Goal: Find specific page/section: Find specific page/section

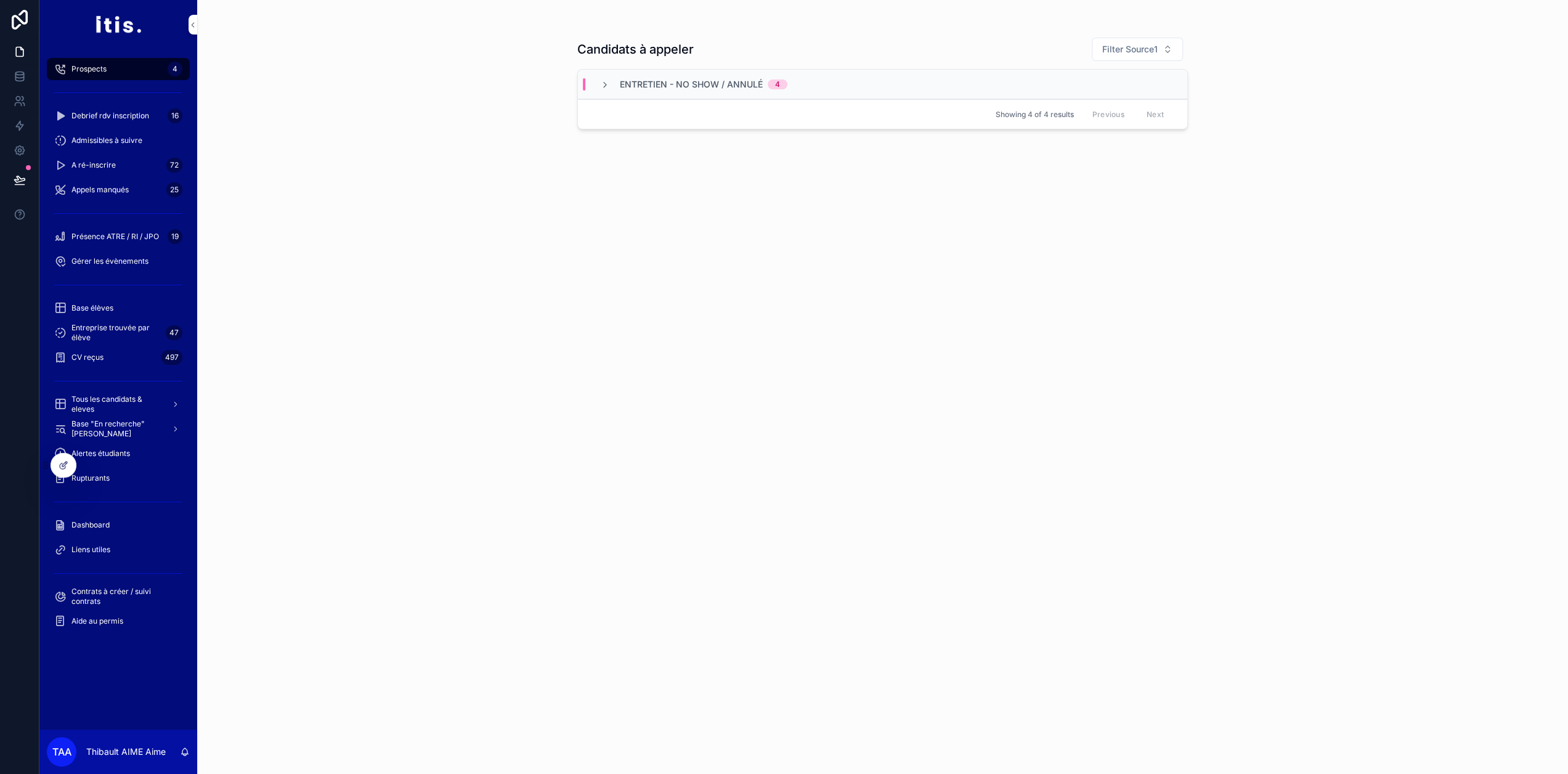
click at [107, 308] on span "Base élèves" at bounding box center [92, 308] width 42 height 10
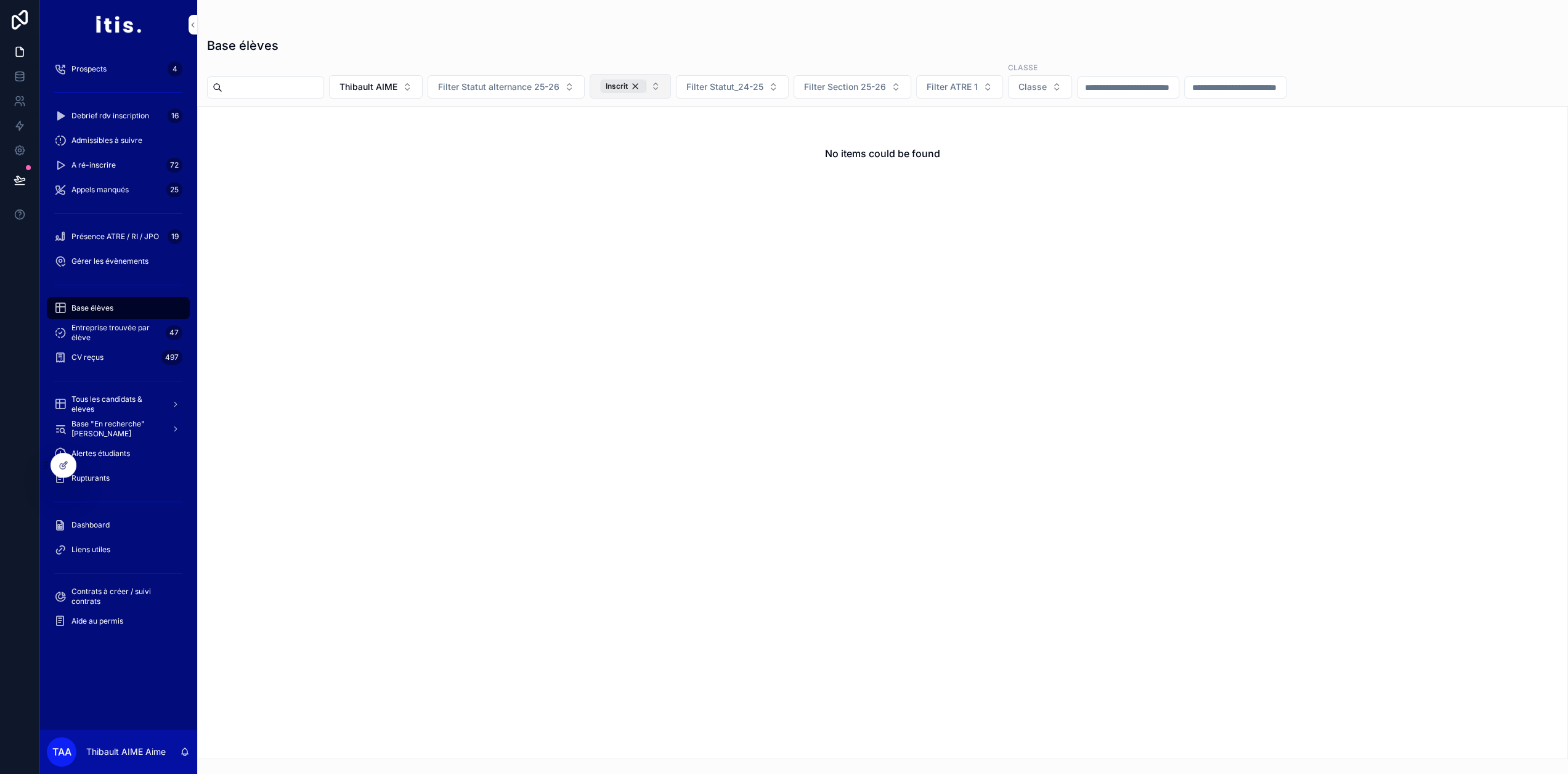
click at [645, 86] on div "Inscrit" at bounding box center [623, 86] width 46 height 13
click at [397, 83] on span "Thibault AIME" at bounding box center [368, 86] width 58 height 13
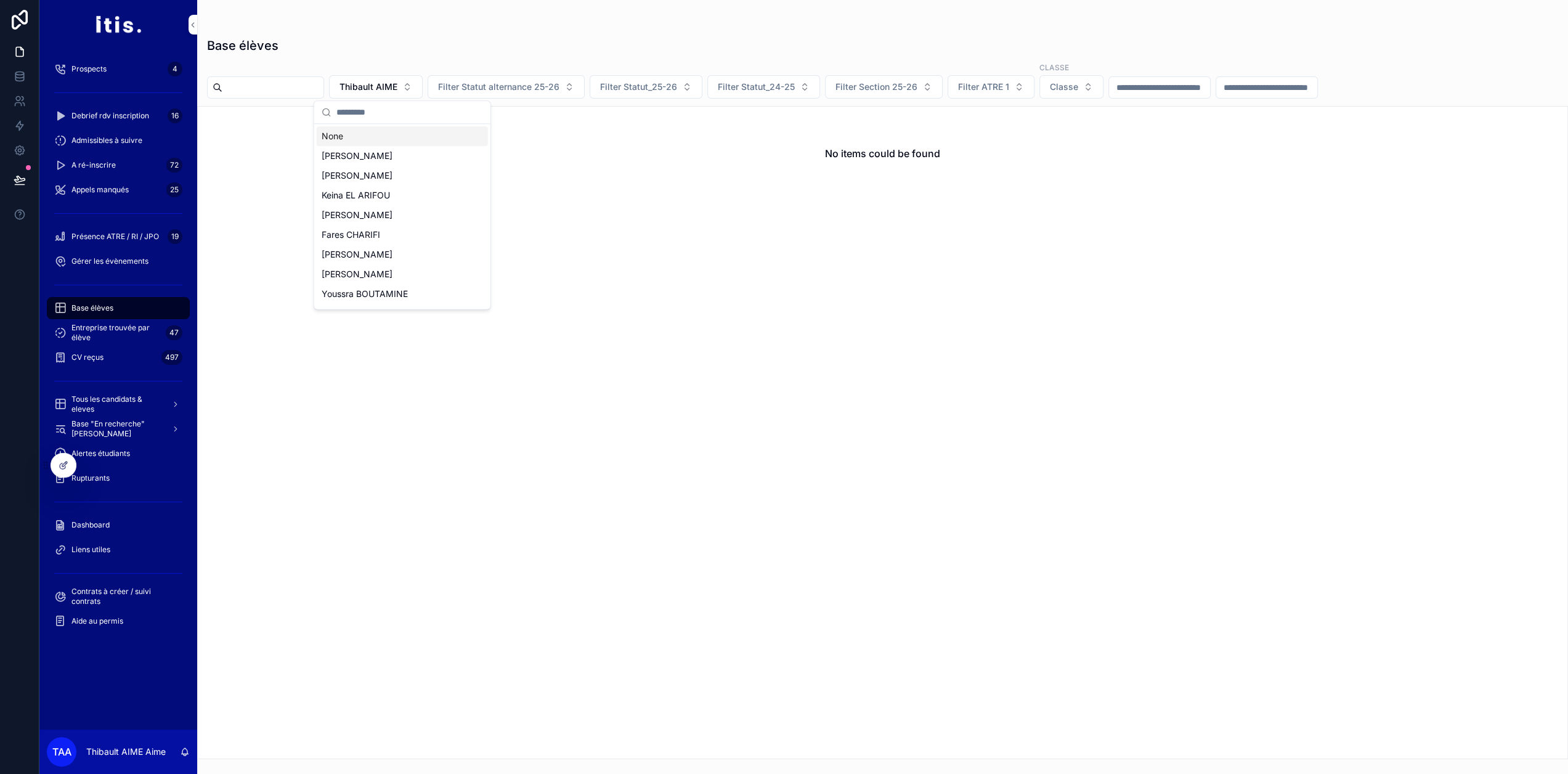
click at [409, 135] on div "None" at bounding box center [402, 136] width 172 height 20
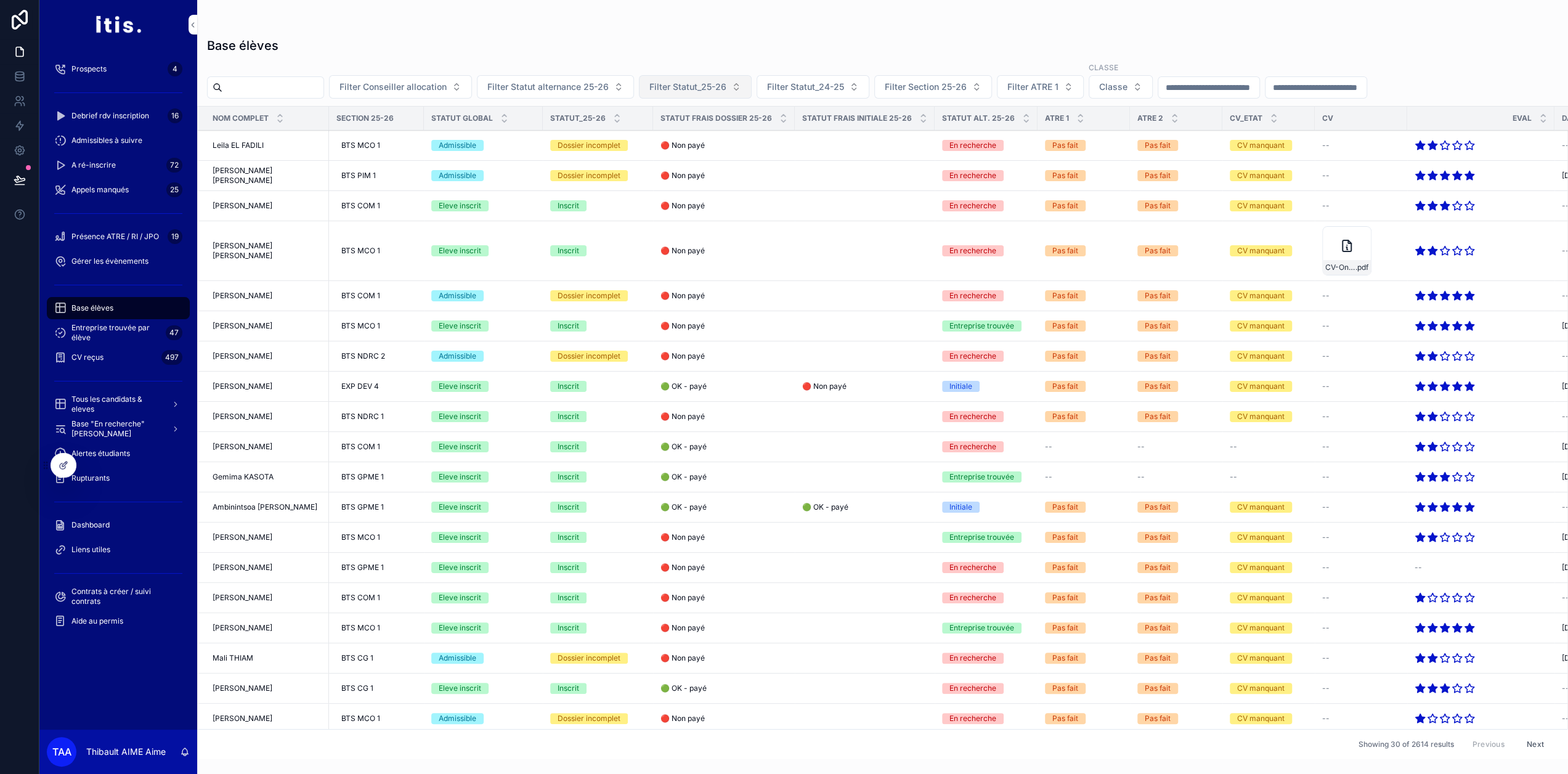
click at [699, 89] on span "Filter Statut_25-26" at bounding box center [688, 86] width 77 height 13
click at [691, 135] on div "Inscrit" at bounding box center [720, 136] width 172 height 20
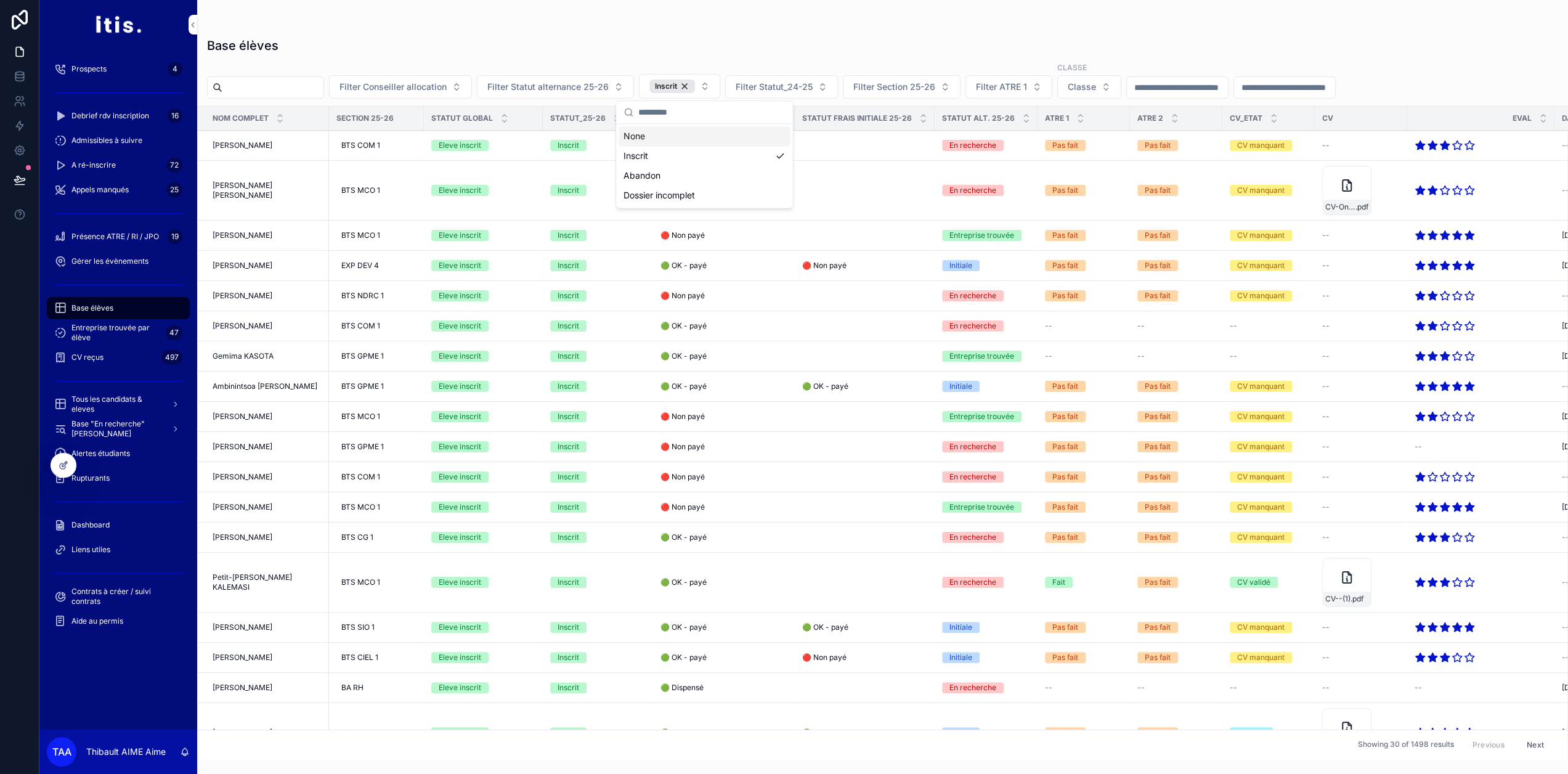
drag, startPoint x: 109, startPoint y: 527, endPoint x: 120, endPoint y: 525, distance: 11.2
click at [109, 527] on span "Dashboard" at bounding box center [91, 524] width 38 height 10
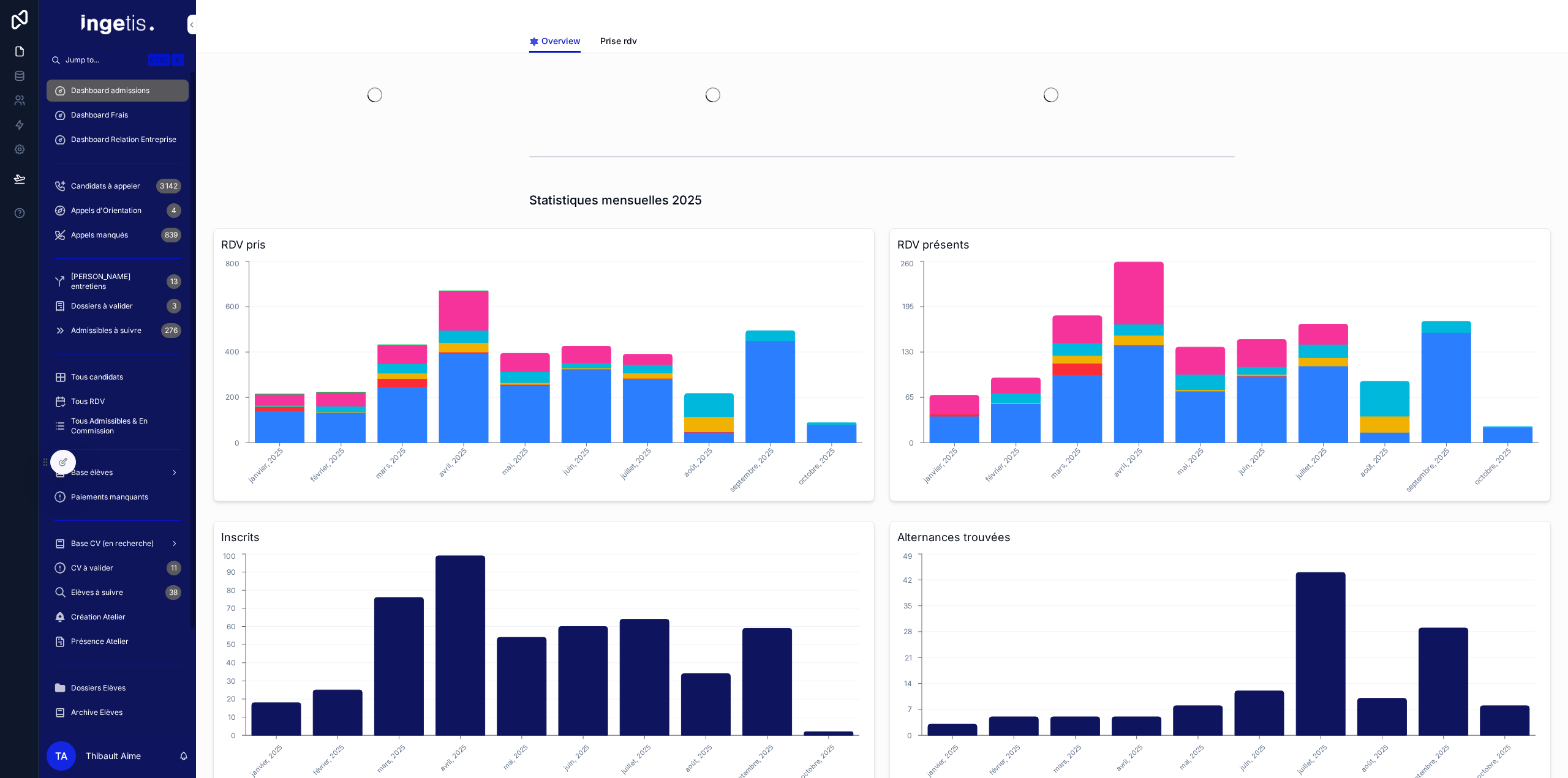
click at [138, 303] on div "Dossiers à valider 3" at bounding box center [117, 306] width 127 height 20
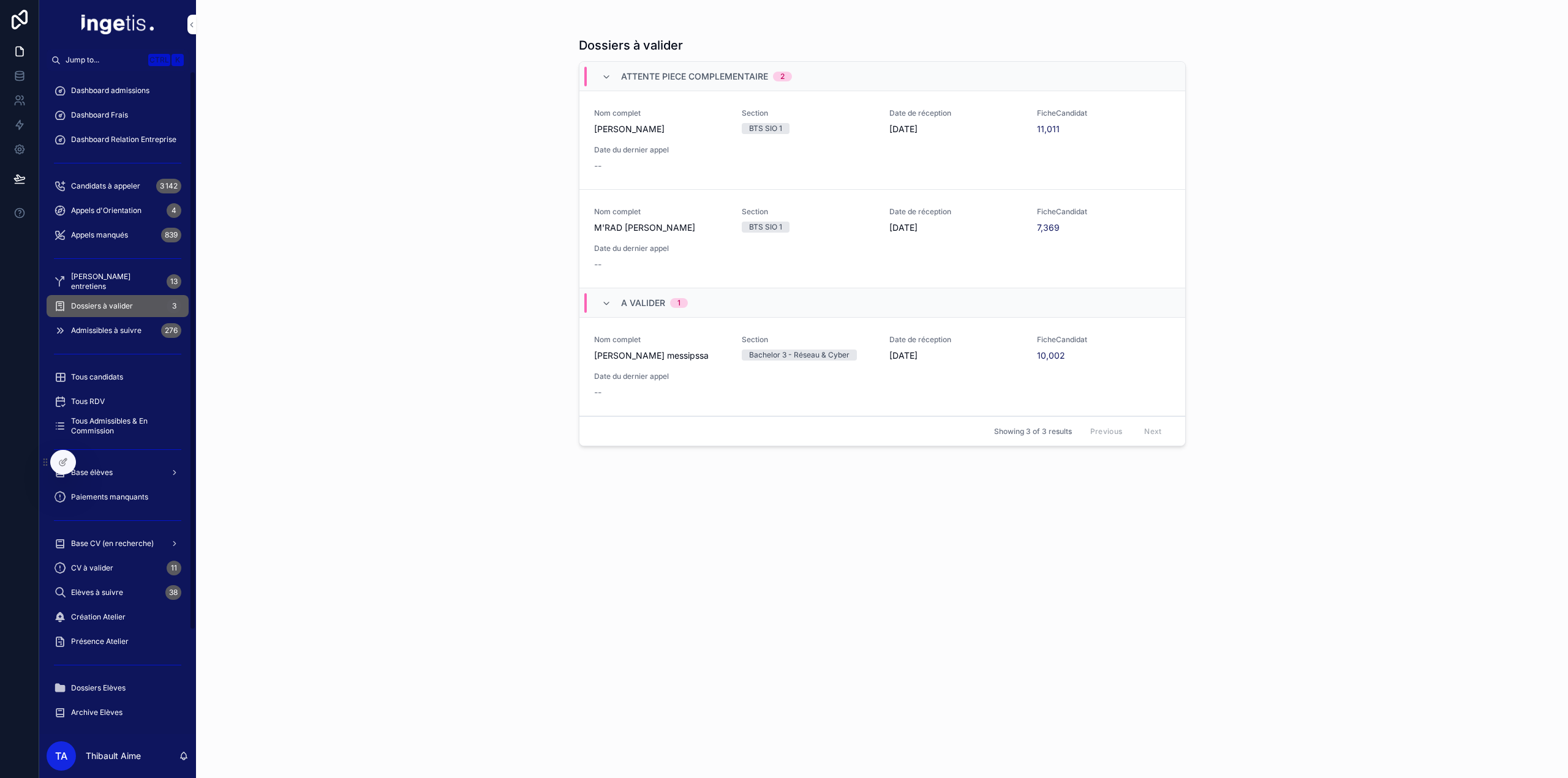
click at [121, 97] on div "Dashboard admissions" at bounding box center [117, 90] width 127 height 20
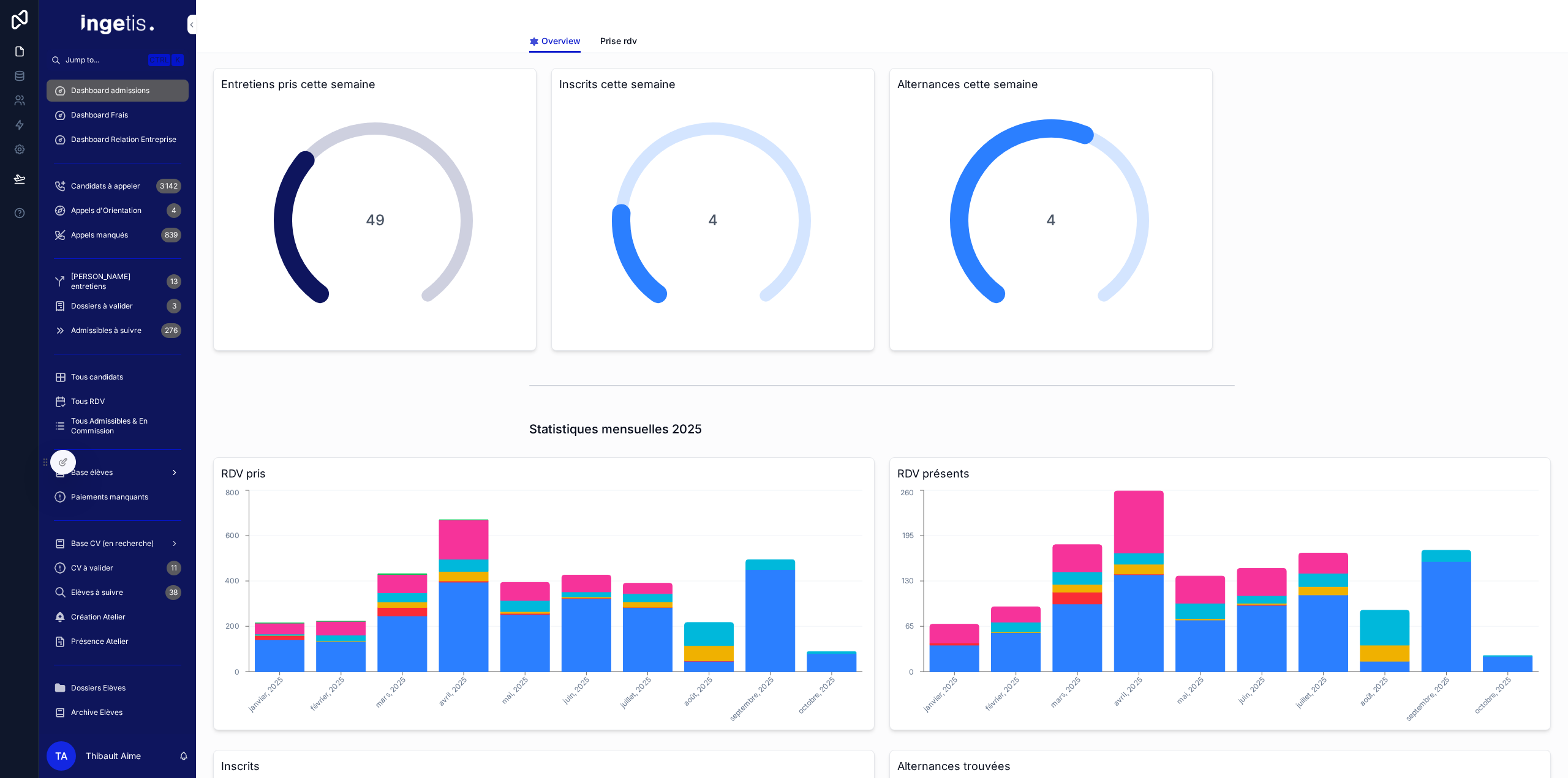
click at [114, 472] on div "Base élèves" at bounding box center [117, 472] width 127 height 20
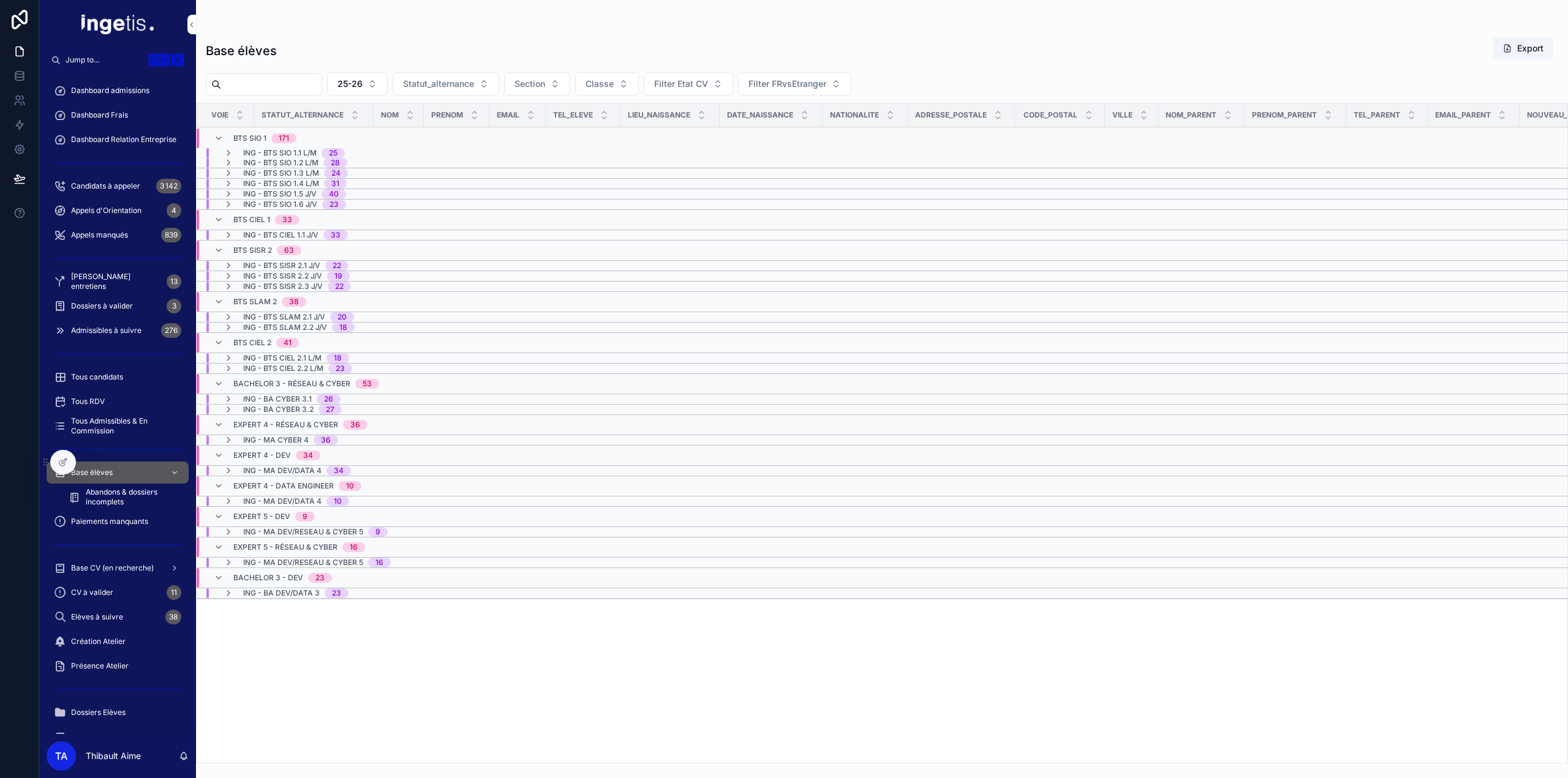
click at [323, 195] on span "40" at bounding box center [333, 193] width 24 height 10
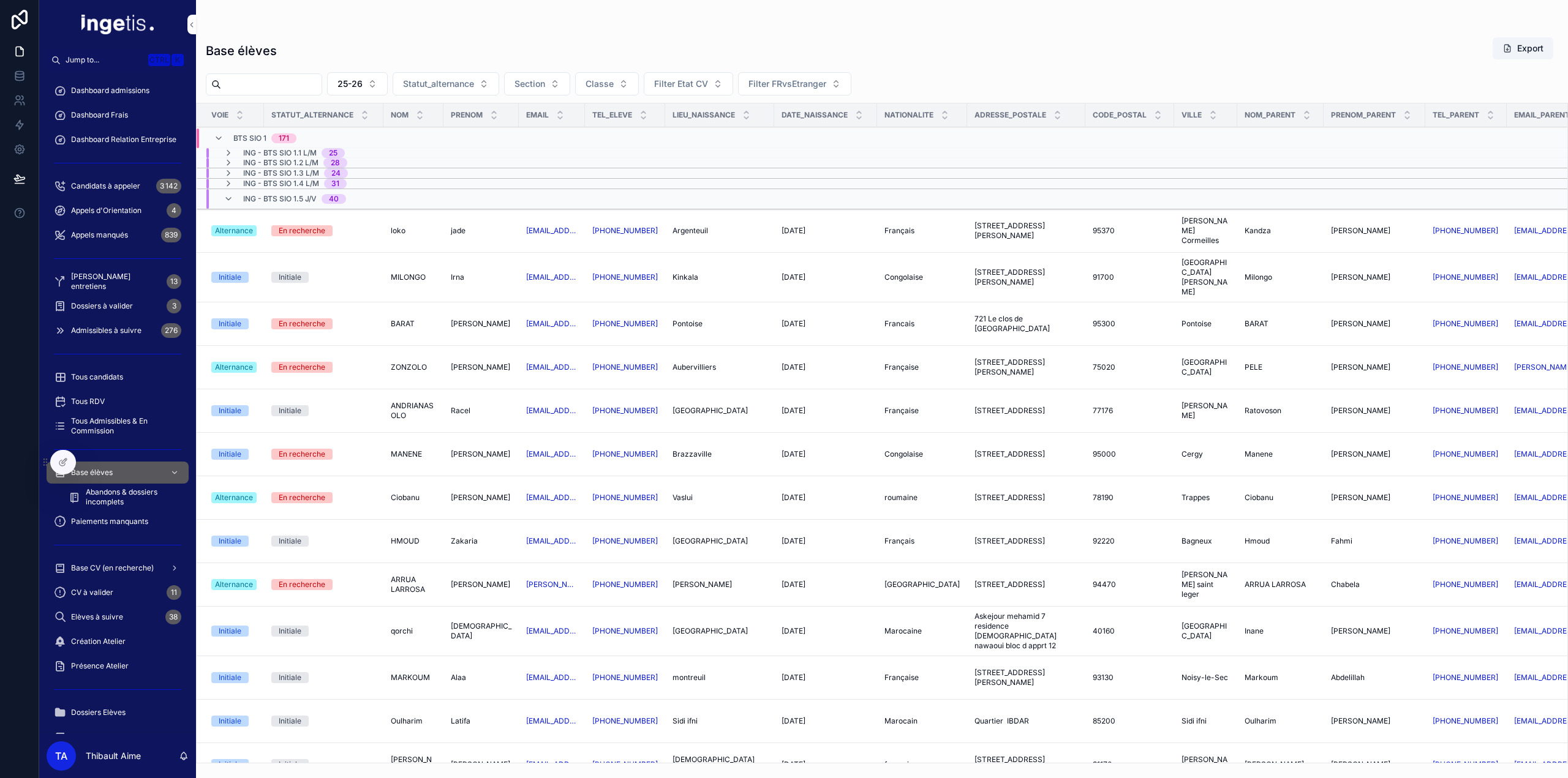
click at [318, 194] on div "ING - BTS SIO 1.5 J/V 40" at bounding box center [295, 198] width 103 height 20
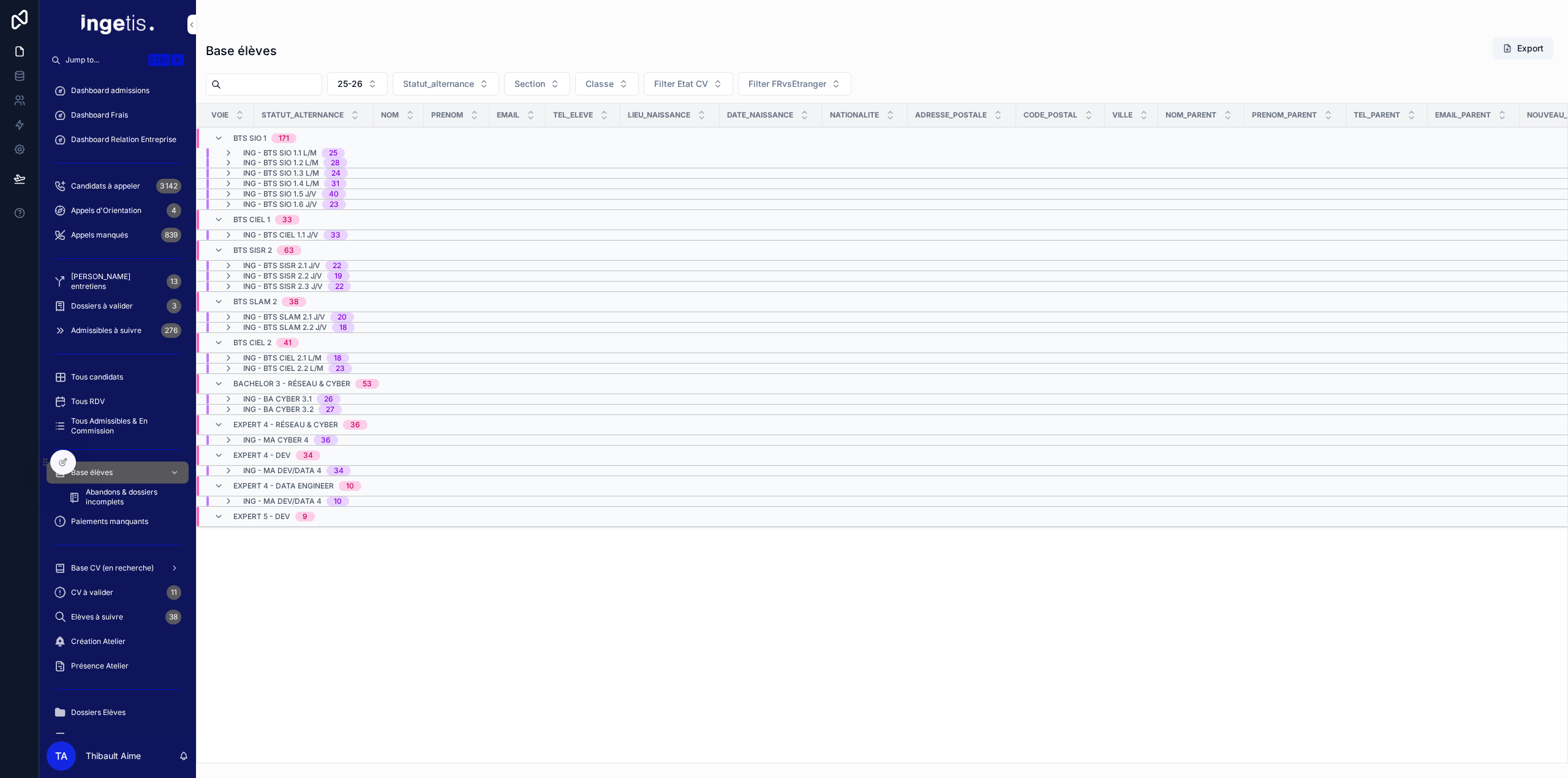
click at [259, 130] on div "BTS SIO 1 171" at bounding box center [265, 138] width 63 height 20
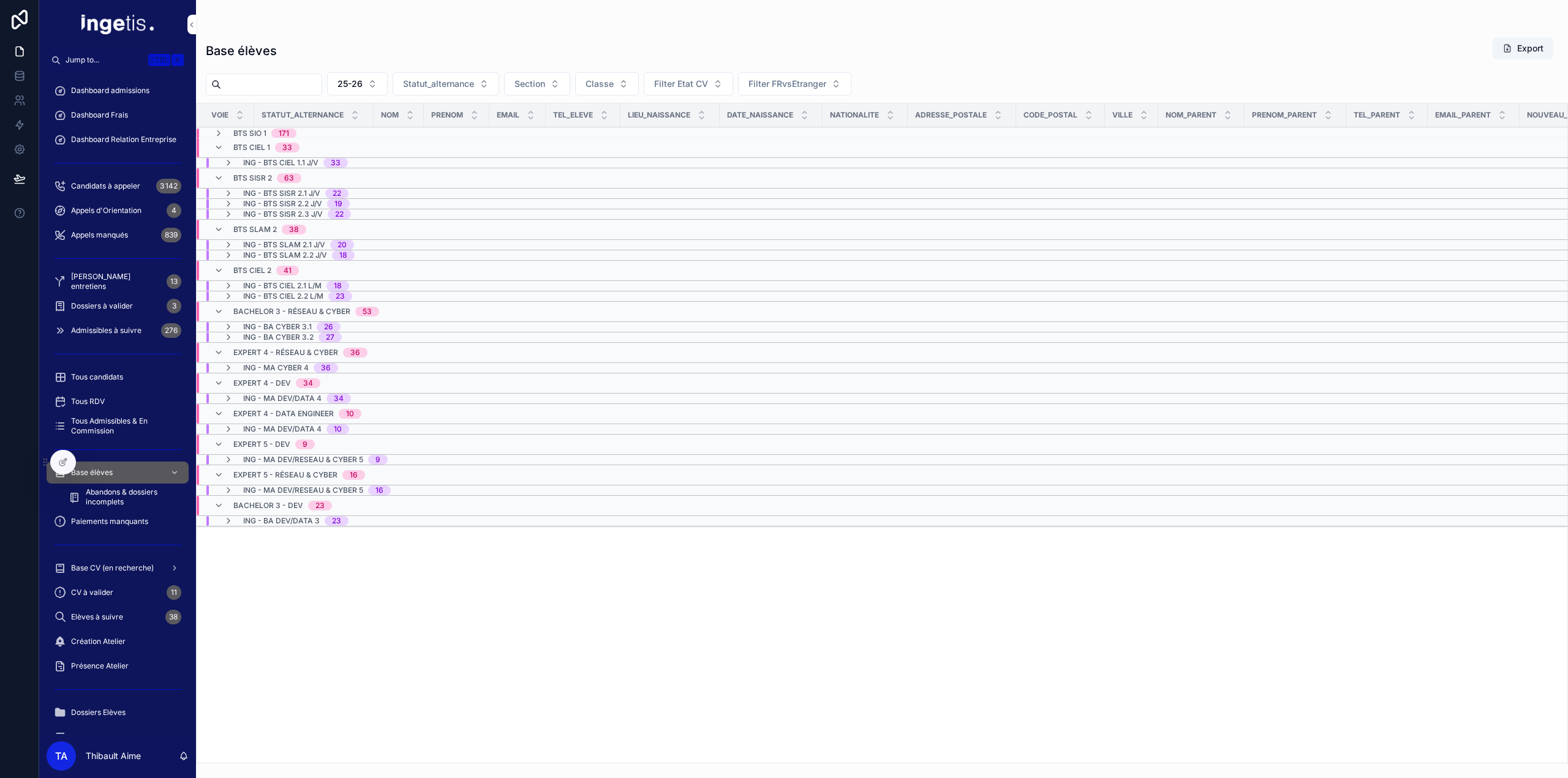
click at [254, 155] on div "BTS CIEL 1 33" at bounding box center [266, 147] width 66 height 20
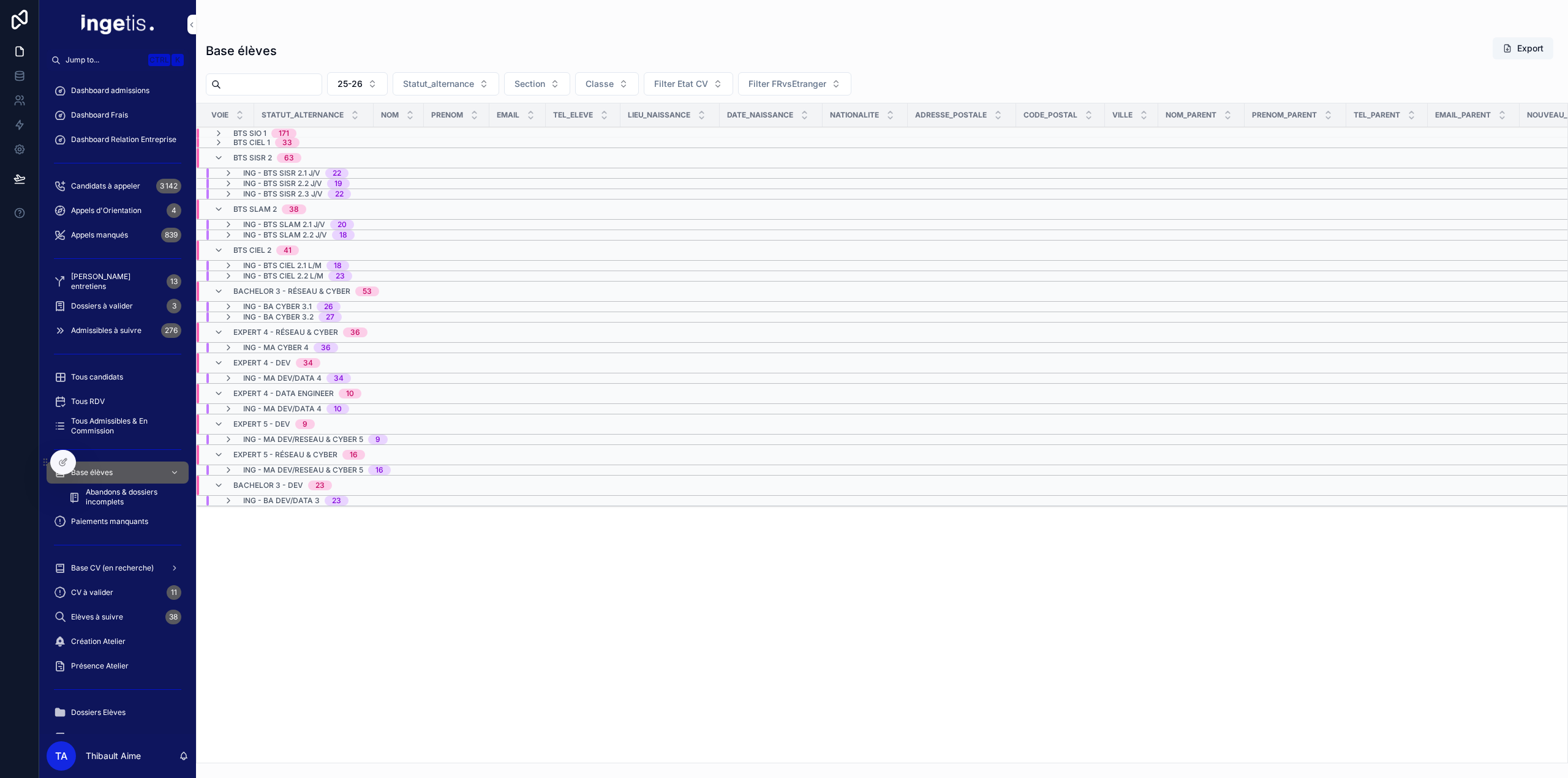
click at [251, 143] on span "BTS CIEL 1" at bounding box center [251, 142] width 37 height 10
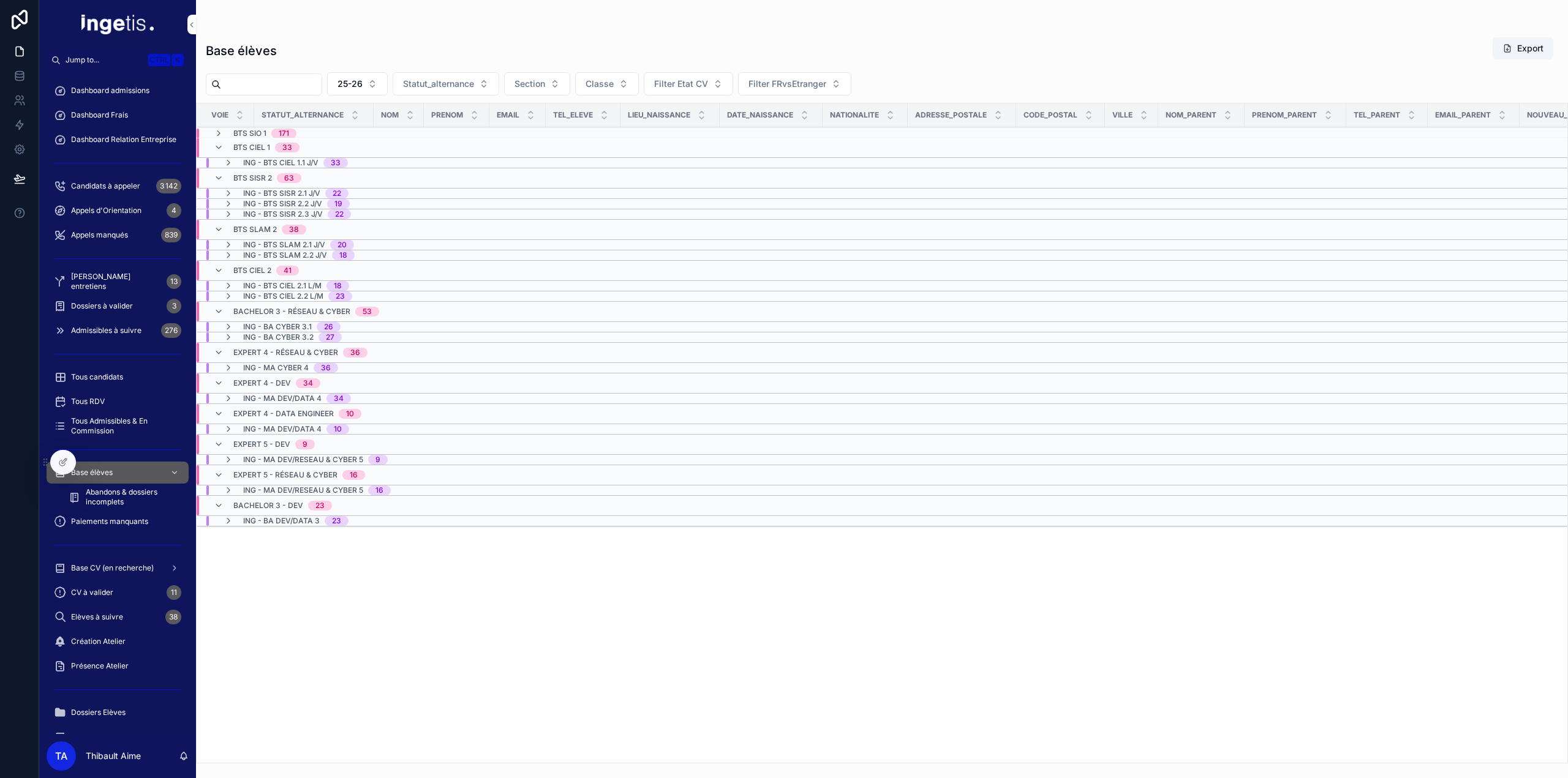
click at [242, 132] on span "BTS SIO 1" at bounding box center [249, 133] width 33 height 10
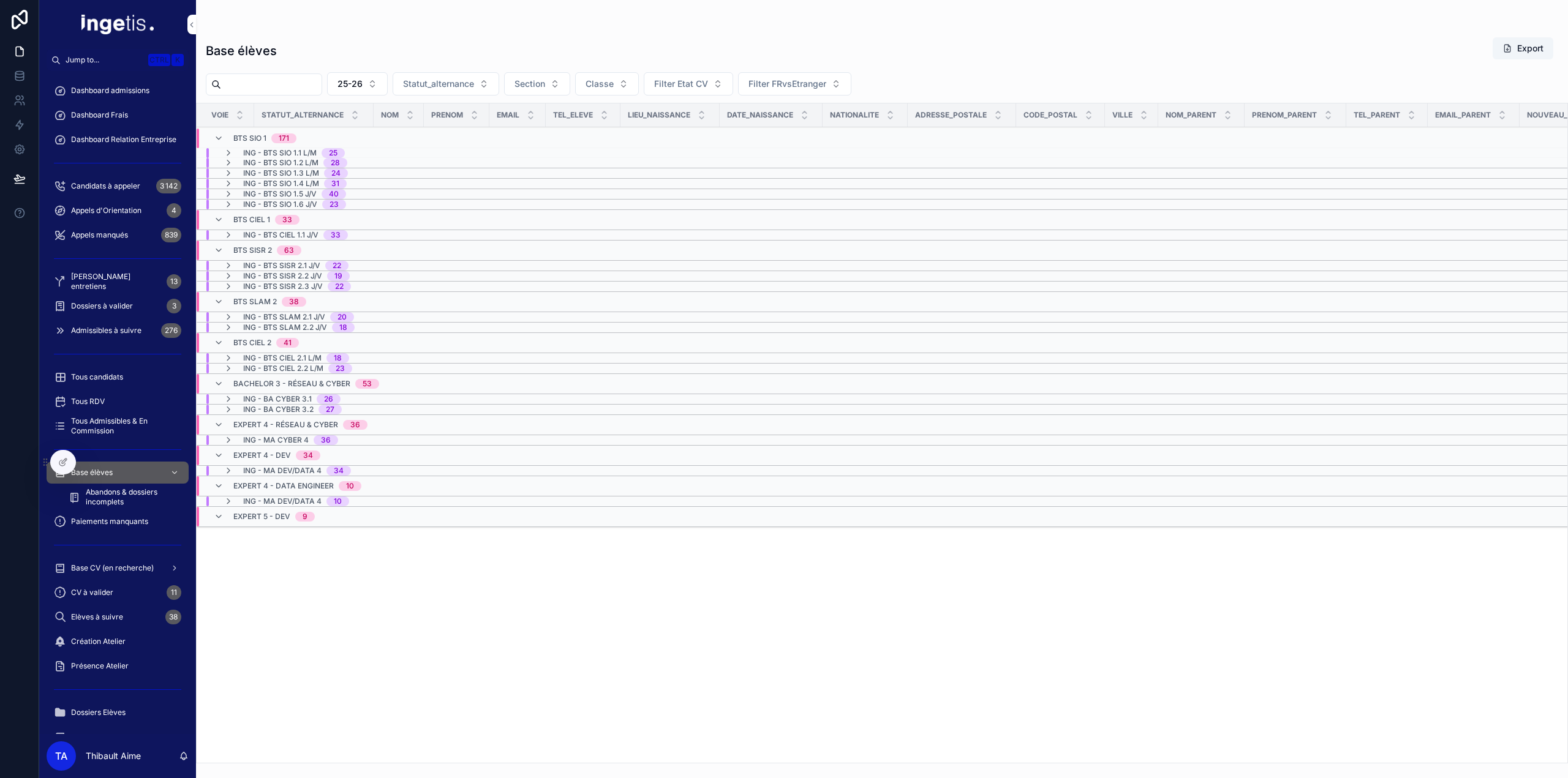
click at [257, 512] on span "Expert 5 - Dev" at bounding box center [261, 516] width 57 height 10
click at [257, 509] on span "Expert 5 - Dev" at bounding box center [261, 511] width 57 height 10
click at [266, 137] on span "BTS SIO 1" at bounding box center [249, 138] width 33 height 10
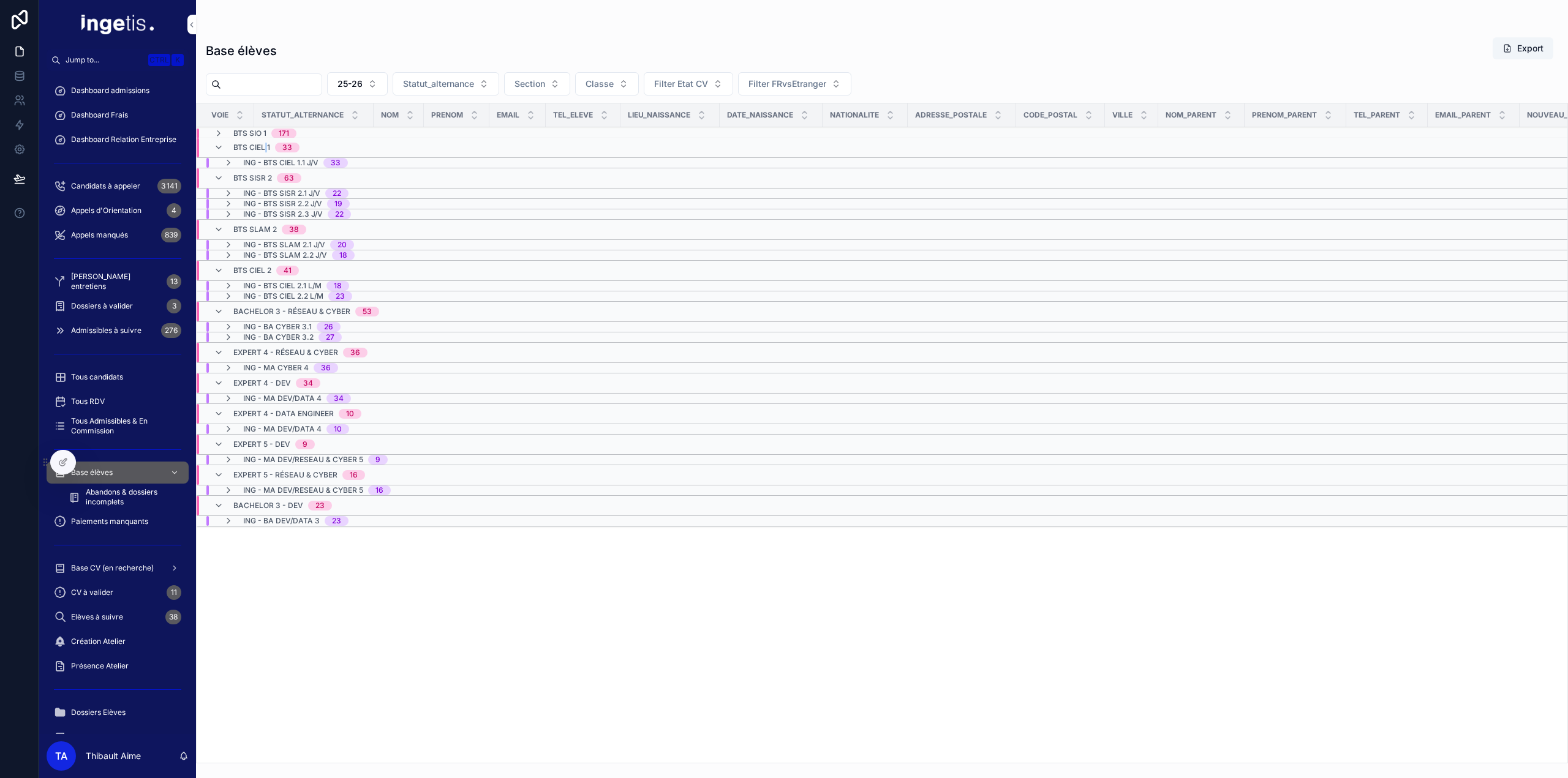
click at [266, 137] on div "BTS CIEL 1 33" at bounding box center [266, 147] width 66 height 20
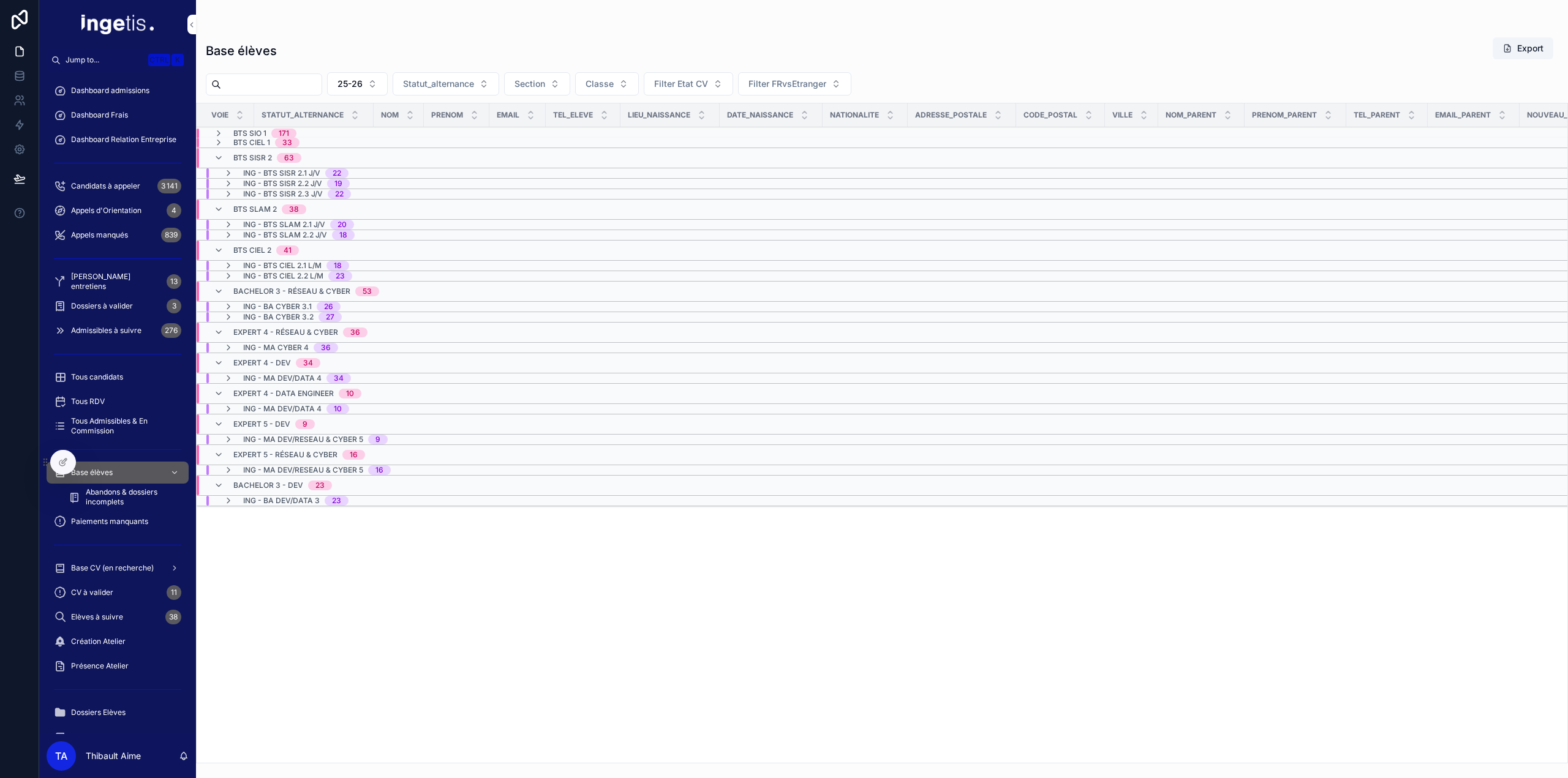
click at [257, 134] on span "BTS SIO 1" at bounding box center [249, 133] width 33 height 10
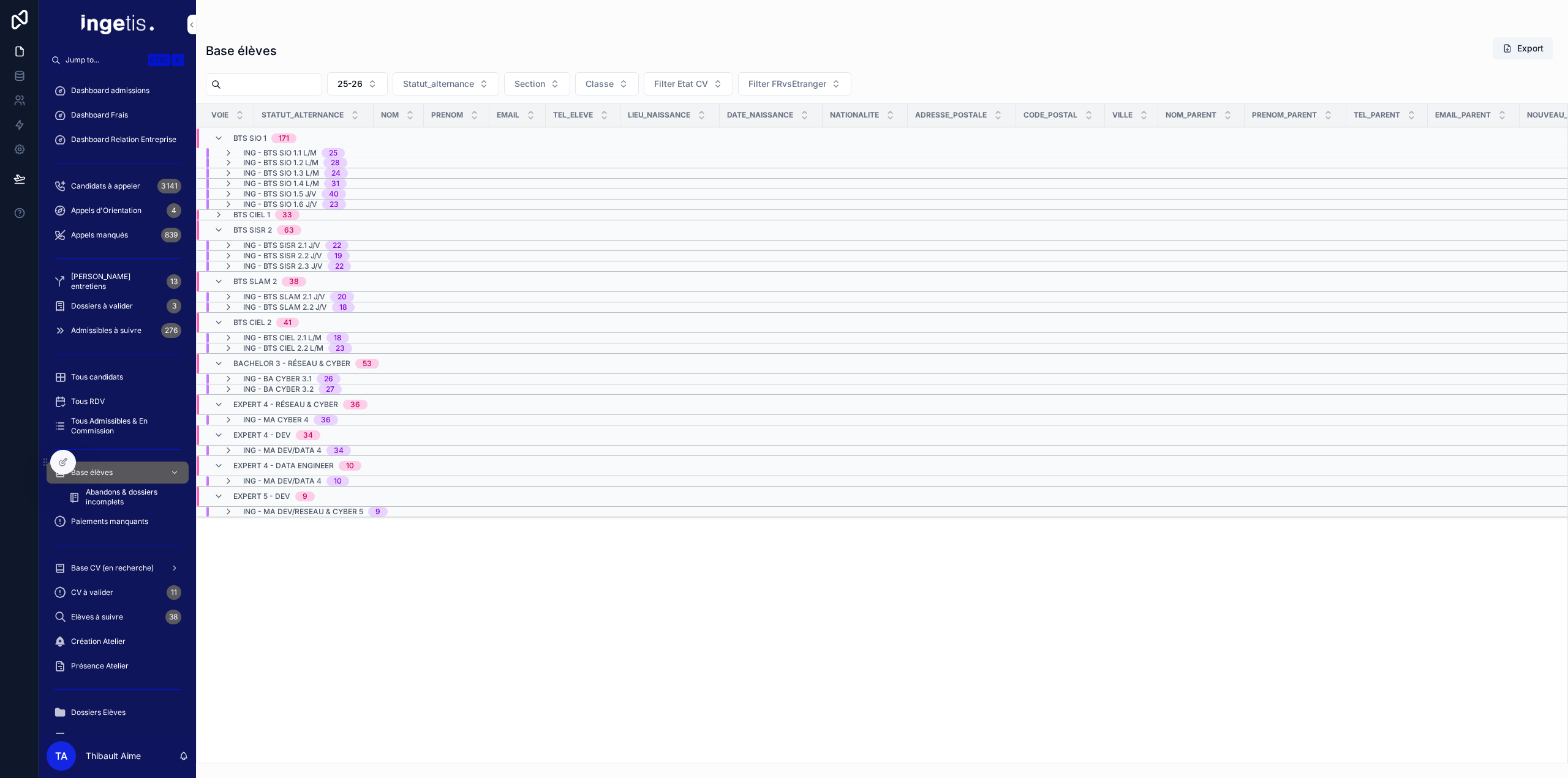
click at [273, 212] on div "BTS CIEL 1 33" at bounding box center [266, 215] width 66 height 10
click at [248, 194] on span "ING - BTS SIO 1.5 J/V" at bounding box center [280, 193] width 74 height 10
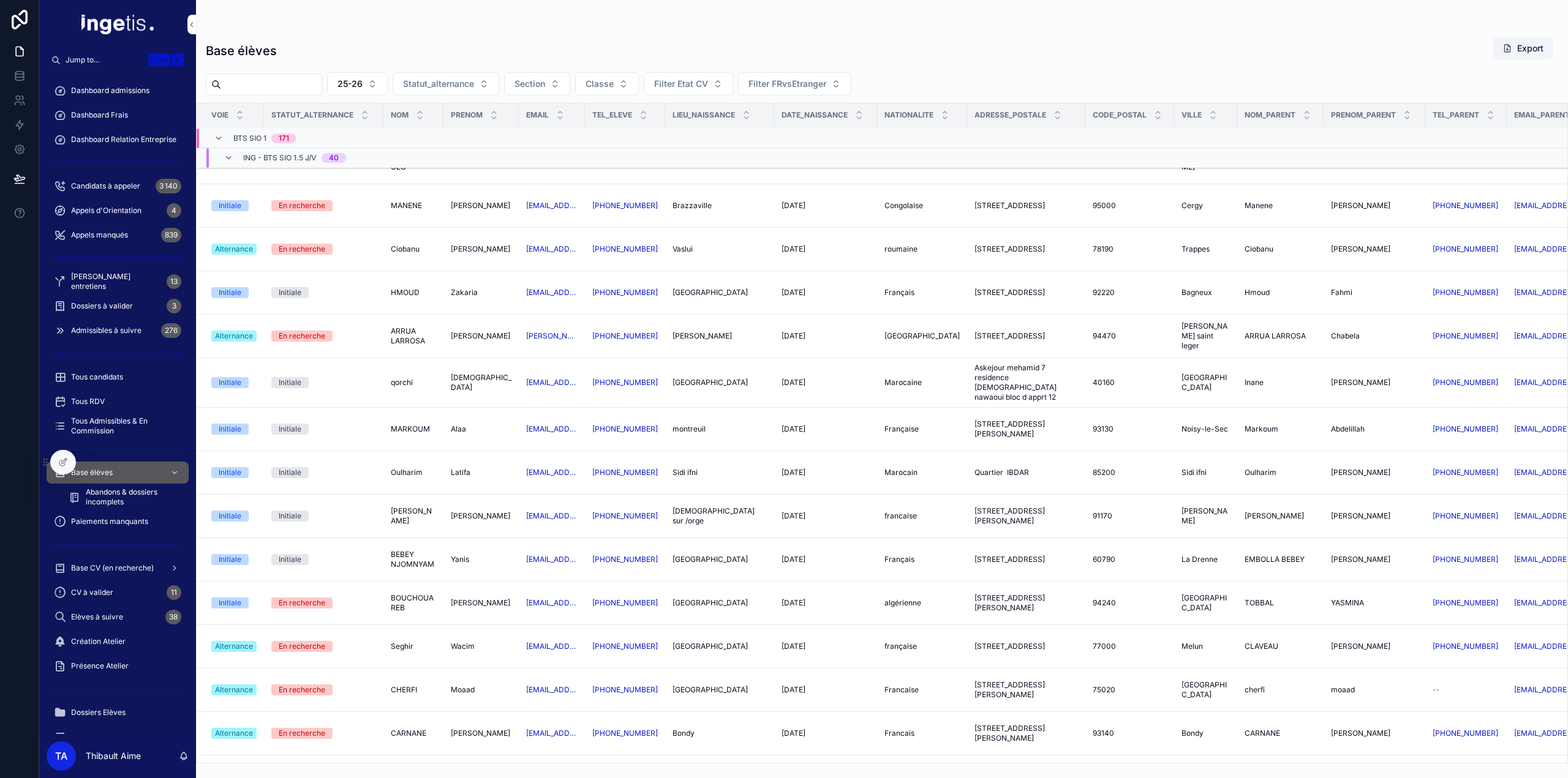
scroll to position [65, 0]
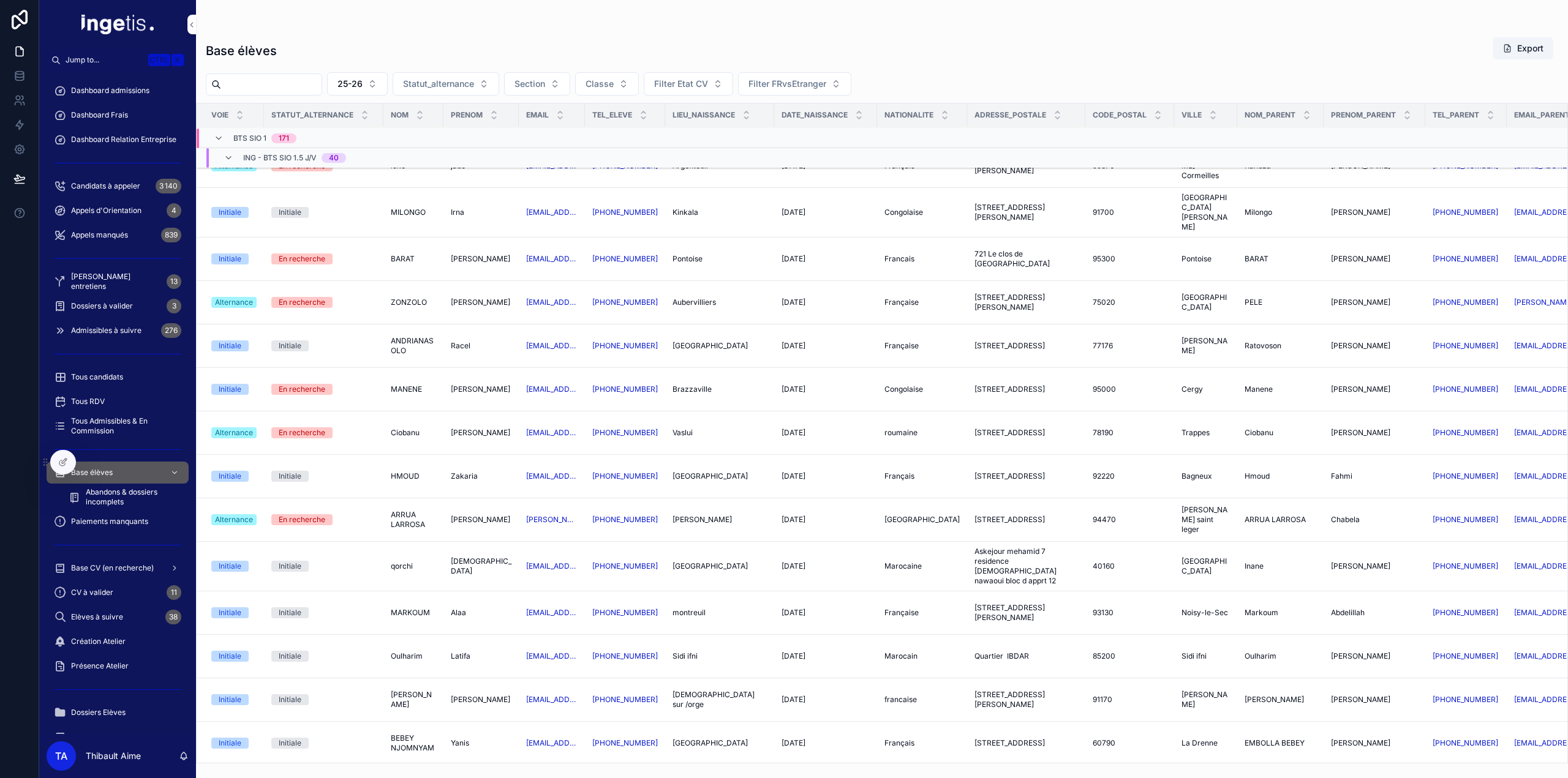
click at [281, 150] on div "ING - BTS SIO 1.5 J/V 40" at bounding box center [295, 158] width 103 height 20
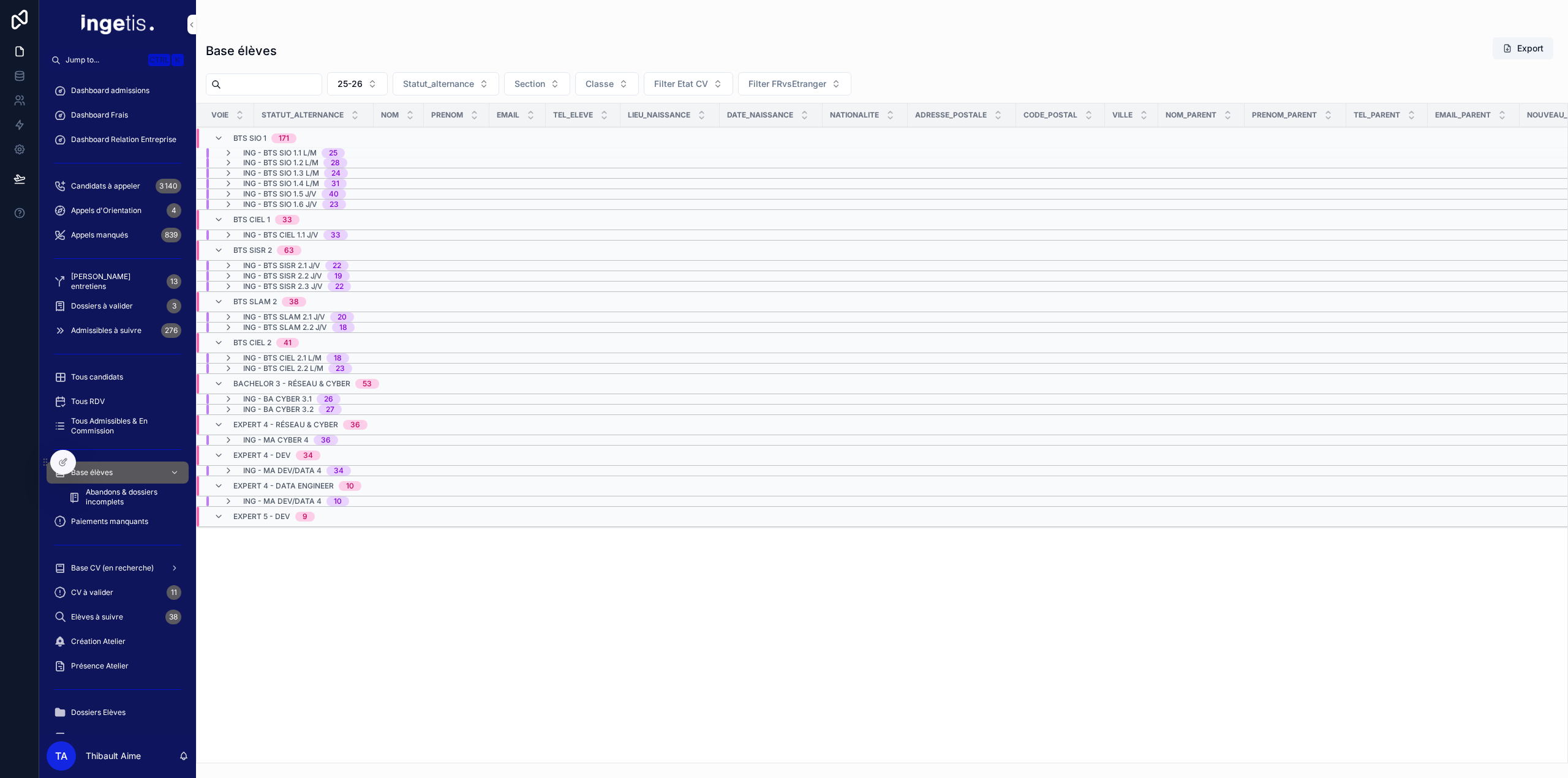
scroll to position [0, 0]
